Goal: Information Seeking & Learning: Learn about a topic

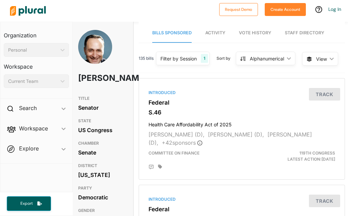
scroll to position [0, 3]
click at [286, 55] on div "Alphanumerical ic_keyboard_arrow_down" at bounding box center [266, 59] width 60 height 14
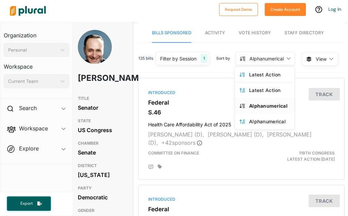
click at [344, 53] on div "View ic_keyboard_arrow_down" at bounding box center [323, 58] width 43 height 14
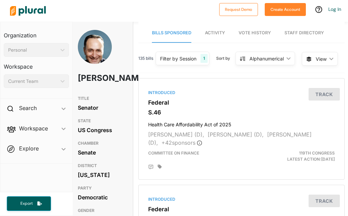
click at [330, 54] on span "View ic_keyboard_arrow_down" at bounding box center [320, 59] width 36 height 14
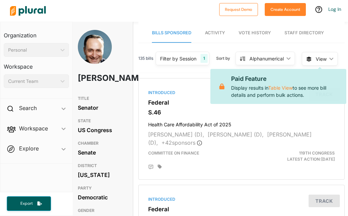
click at [251, 53] on div "Alphanumerical ic_keyboard_arrow_down" at bounding box center [266, 59] width 60 height 14
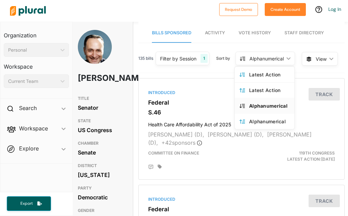
click at [198, 56] on div "Filter by Session 1" at bounding box center [183, 59] width 54 height 14
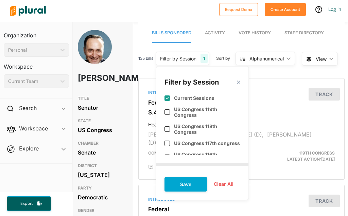
scroll to position [0, 0]
click at [171, 93] on div "Current Sessions" at bounding box center [203, 95] width 76 height 17
checkbox input "false"
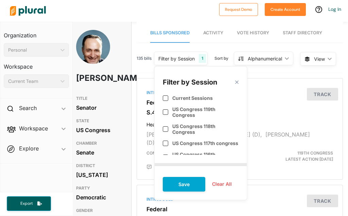
scroll to position [0, 5]
click at [218, 29] on link "Activity" at bounding box center [213, 32] width 20 height 19
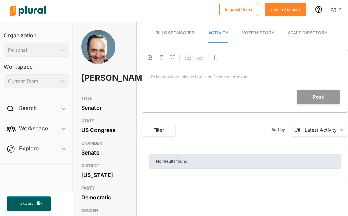
scroll to position [0, 0]
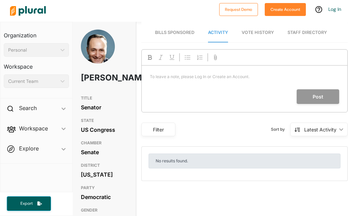
click at [267, 31] on span "Vote History" at bounding box center [258, 32] width 32 height 5
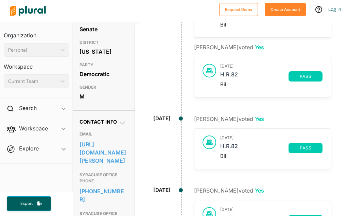
scroll to position [123, 2]
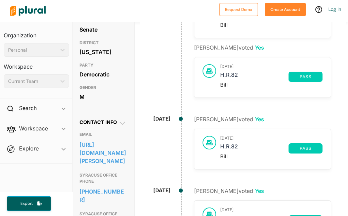
click at [112, 166] on link "[URL][DOMAIN_NAME][PERSON_NAME]" at bounding box center [103, 153] width 47 height 27
